Goal: Use online tool/utility: Utilize a website feature to perform a specific function

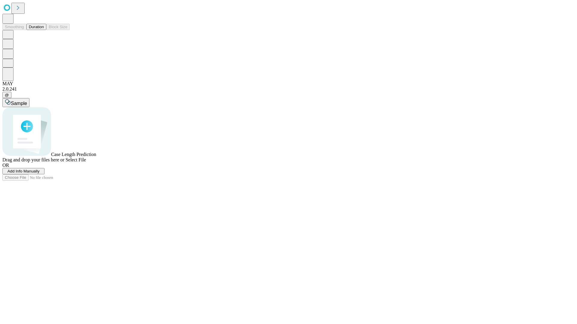
click at [44, 30] on button "Duration" at bounding box center [36, 27] width 20 height 6
click at [86, 163] on span "Select File" at bounding box center [75, 159] width 20 height 5
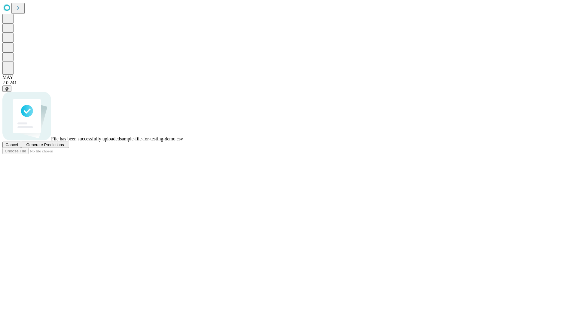
click at [64, 147] on span "Generate Predictions" at bounding box center [45, 145] width 38 height 5
